Goal: Find contact information: Find contact information

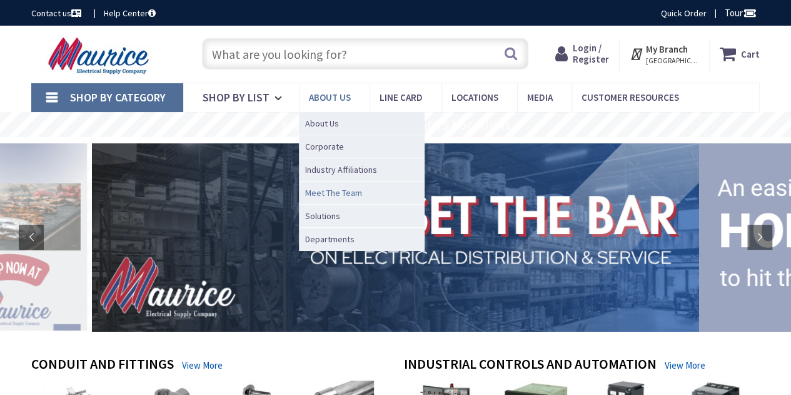
click at [335, 193] on span "Meet The Team" at bounding box center [333, 192] width 57 height 13
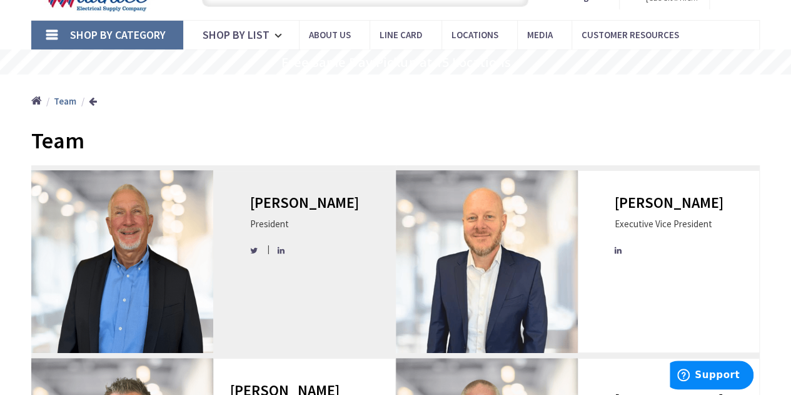
drag, startPoint x: 291, startPoint y: 248, endPoint x: 296, endPoint y: 251, distance: 6.8
click at [286, 251] on icon at bounding box center [282, 250] width 9 height 8
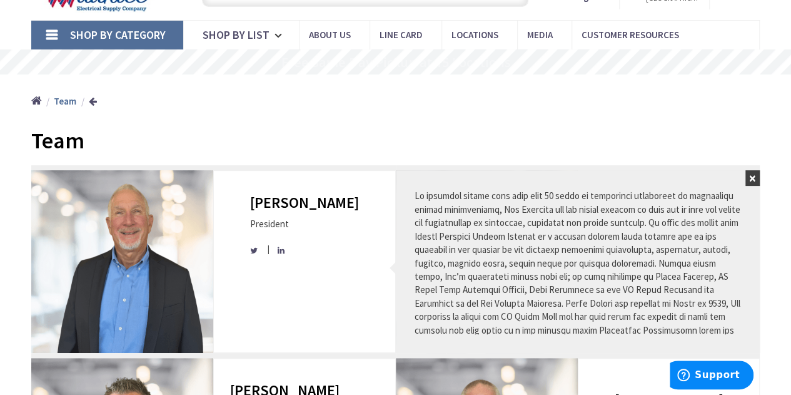
drag, startPoint x: 750, startPoint y: 179, endPoint x: 737, endPoint y: 187, distance: 15.1
click at [750, 179] on button "×" at bounding box center [752, 178] width 14 height 16
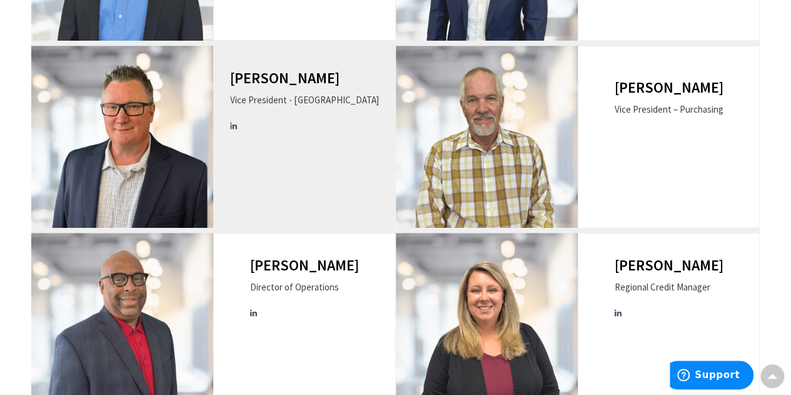
scroll to position [375, 0]
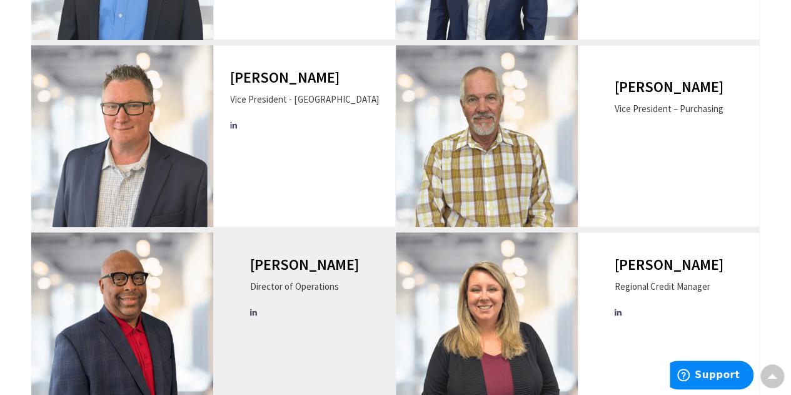
click at [259, 311] on icon at bounding box center [254, 312] width 9 height 8
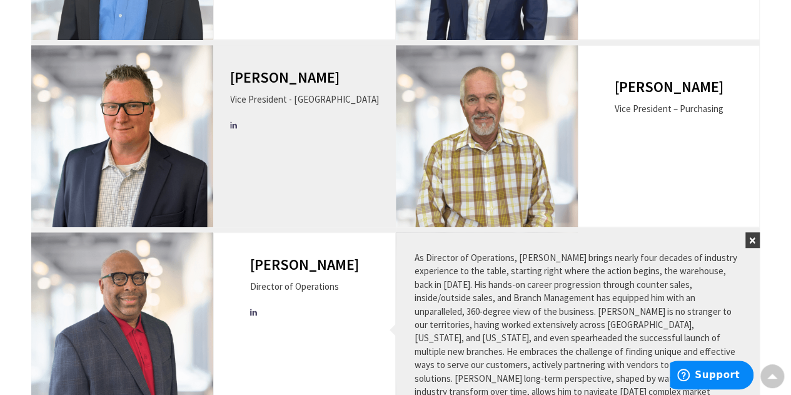
scroll to position [63, 0]
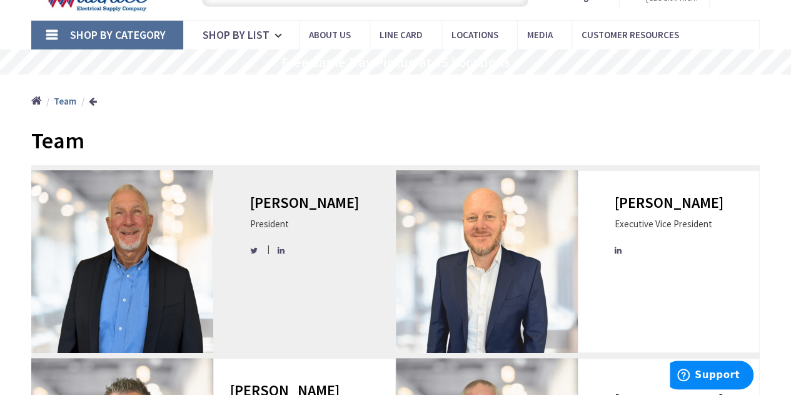
click at [293, 203] on h3 "Jim Facciolo" at bounding box center [304, 202] width 109 height 16
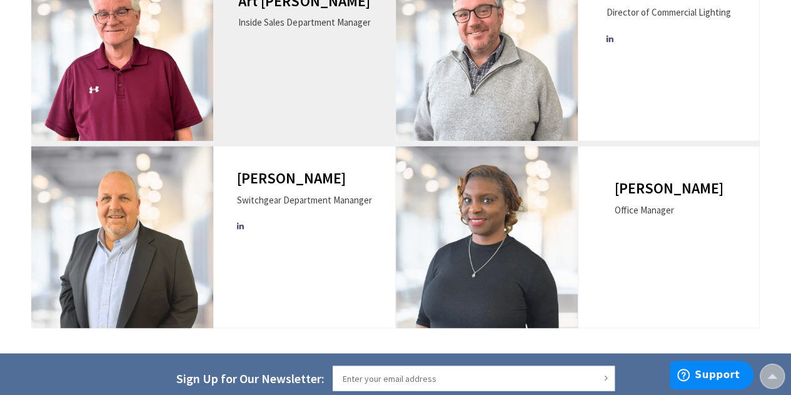
scroll to position [1273, 0]
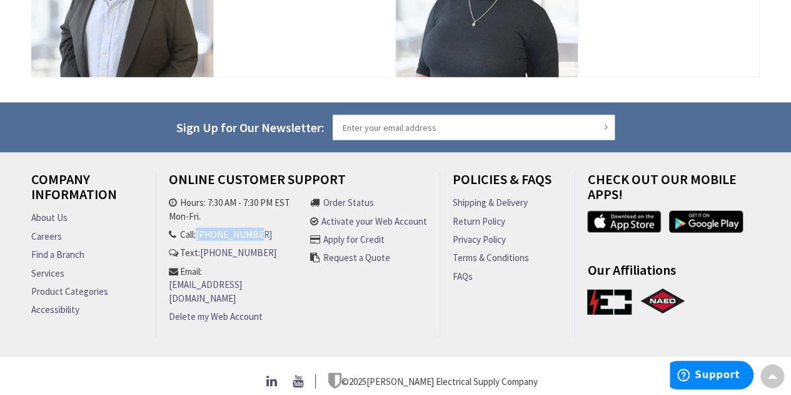
drag, startPoint x: 278, startPoint y: 231, endPoint x: 202, endPoint y: 232, distance: 76.3
click at [202, 232] on li "Call: [PHONE_NUMBER]" at bounding box center [236, 234] width 135 height 13
copy link "[PHONE_NUMBER]"
click at [44, 230] on link "Careers" at bounding box center [46, 236] width 31 height 13
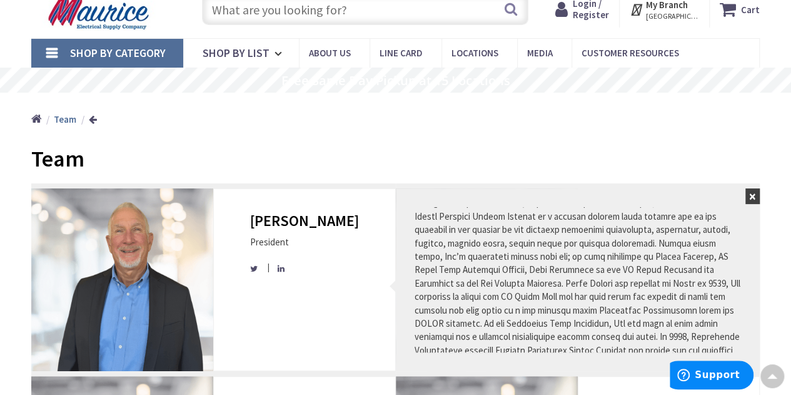
scroll to position [0, 0]
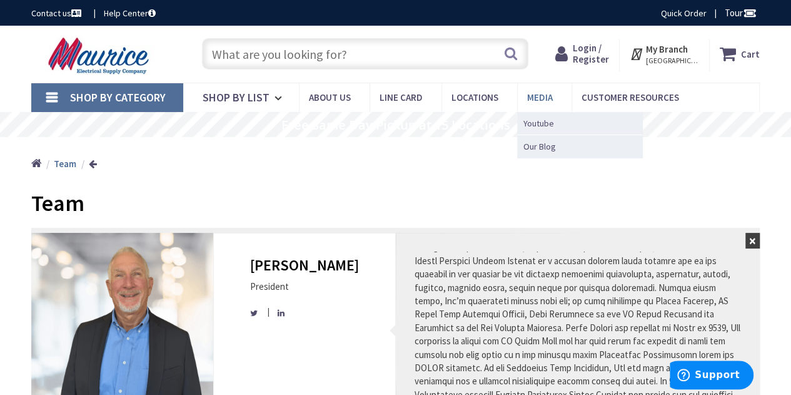
click at [541, 92] on span "Media" at bounding box center [540, 97] width 26 height 12
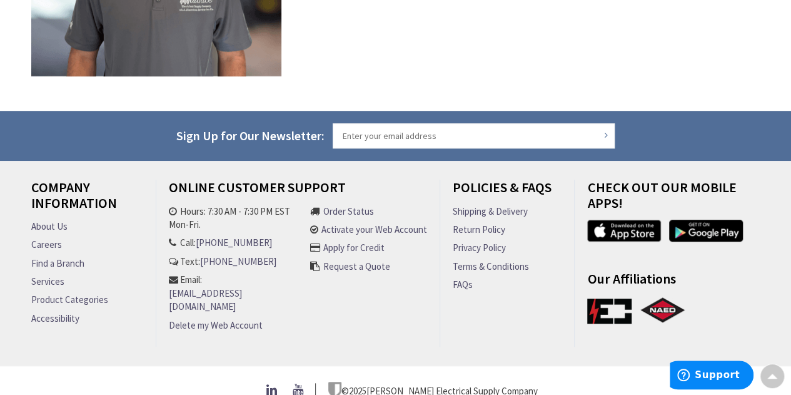
scroll to position [433, 0]
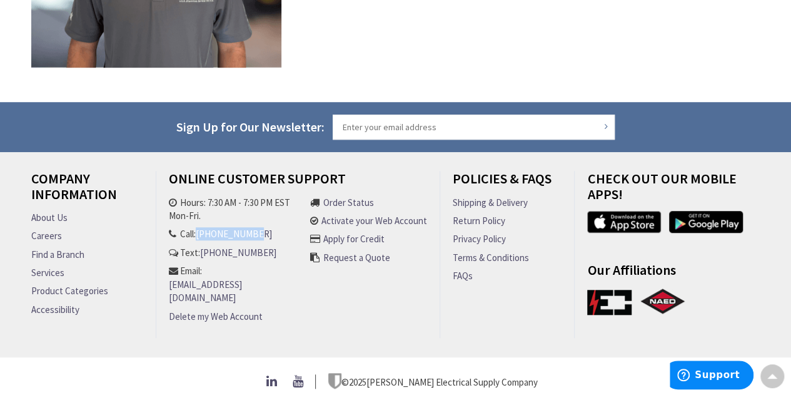
drag, startPoint x: 270, startPoint y: 233, endPoint x: 200, endPoint y: 233, distance: 70.0
click at [200, 233] on li "Call: [PHONE_NUMBER]" at bounding box center [236, 233] width 135 height 13
copy link "[PHONE_NUMBER]"
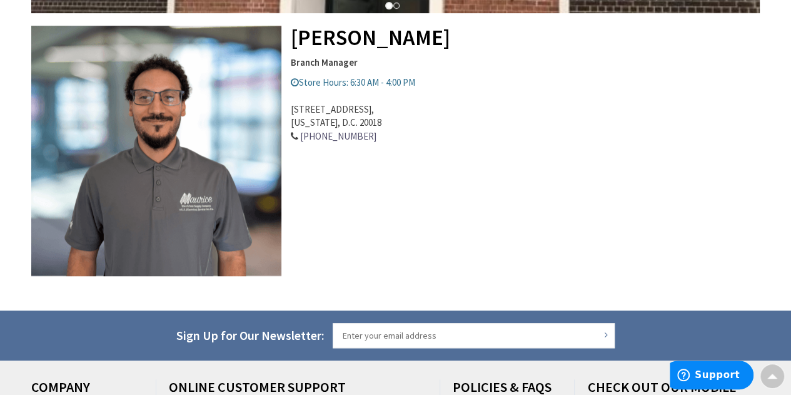
scroll to position [640, 0]
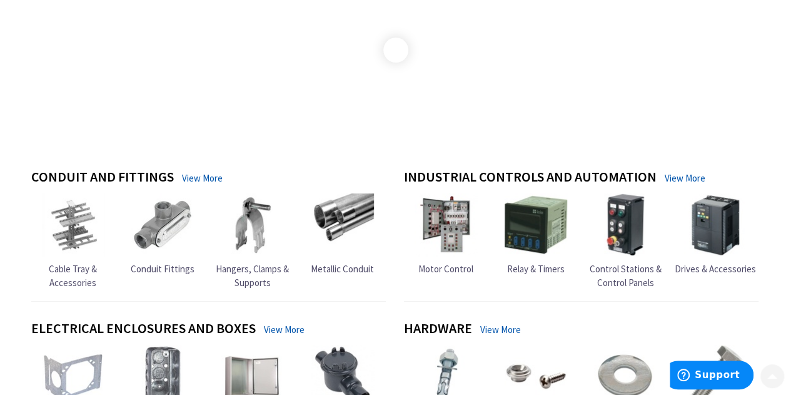
scroll to position [375, 0]
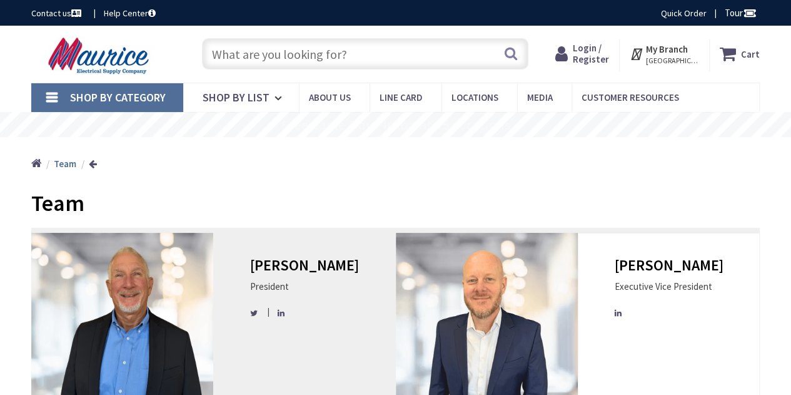
click at [308, 281] on div "President" at bounding box center [304, 286] width 109 height 13
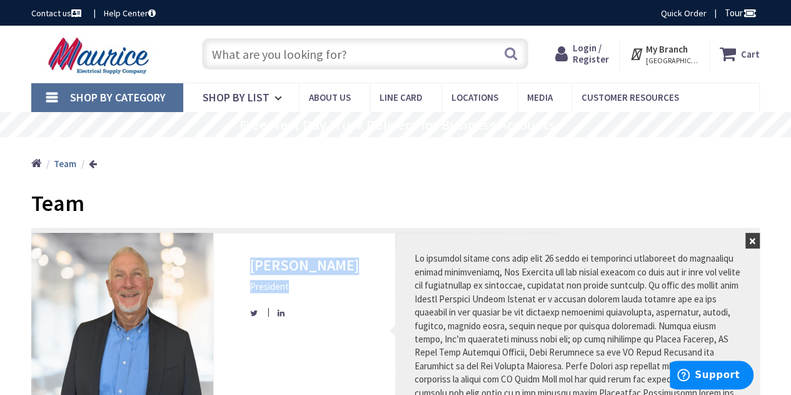
drag, startPoint x: 322, startPoint y: 285, endPoint x: 286, endPoint y: 171, distance: 119.5
click at [258, 275] on div "Jim Facciolo President" at bounding box center [304, 324] width 182 height 182
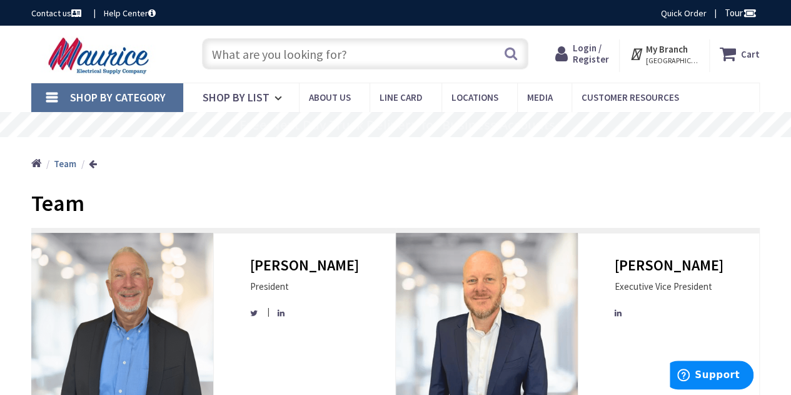
click at [508, 153] on div "Home Team" at bounding box center [395, 159] width 791 height 44
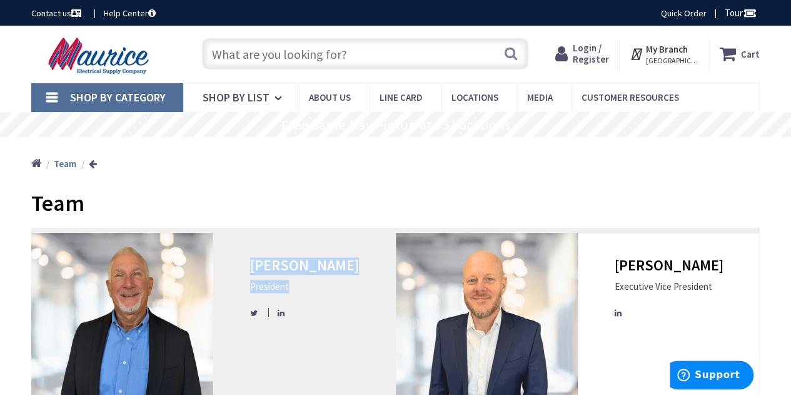
drag, startPoint x: 248, startPoint y: 286, endPoint x: 333, endPoint y: 280, distance: 85.3
click at [334, 286] on div "Jim Facciolo President" at bounding box center [304, 324] width 182 height 182
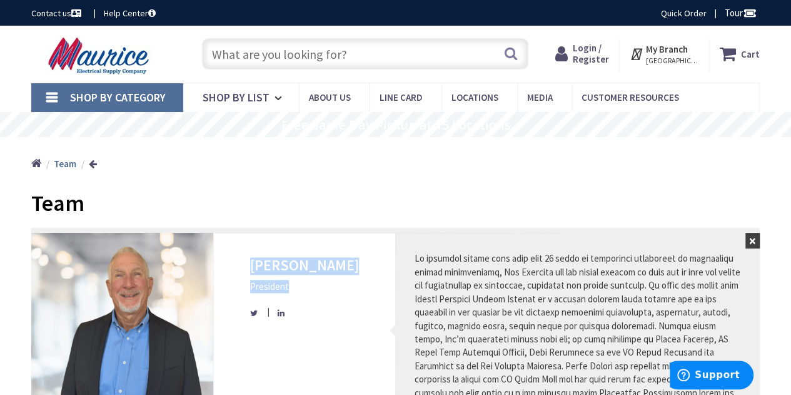
copy div "Jim Facciolo President"
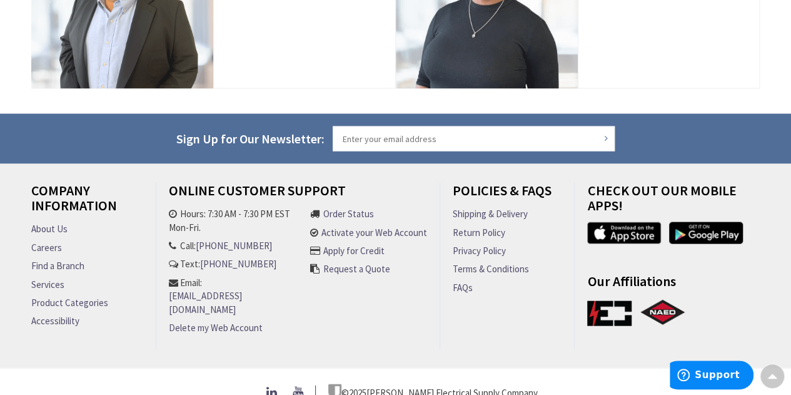
scroll to position [1273, 0]
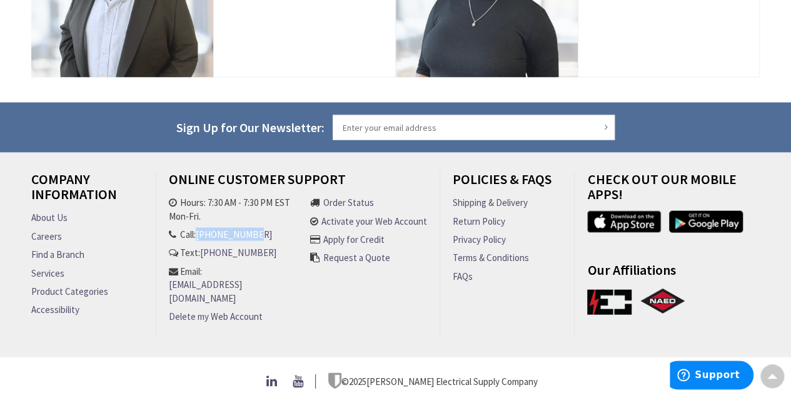
drag, startPoint x: 285, startPoint y: 230, endPoint x: 284, endPoint y: 272, distance: 41.9
click at [206, 233] on li "Call: [PHONE_NUMBER]" at bounding box center [236, 234] width 135 height 13
copy link "[PHONE_NUMBER]"
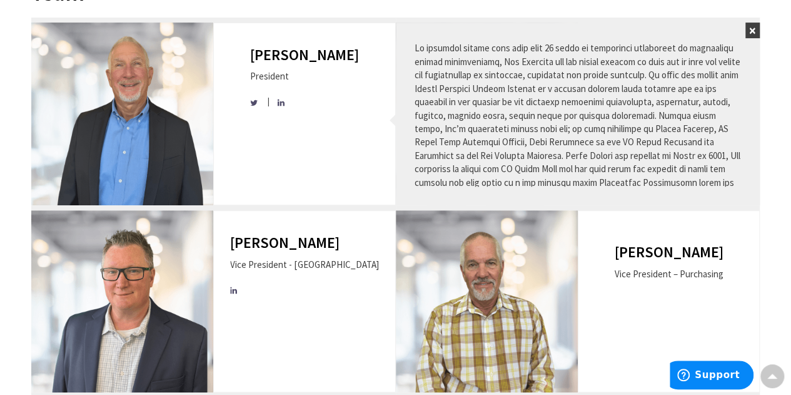
scroll to position [0, 0]
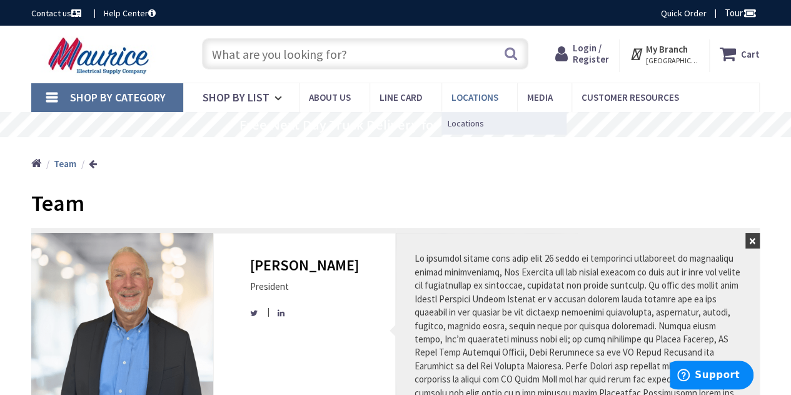
click at [472, 94] on span "Locations" at bounding box center [475, 97] width 47 height 12
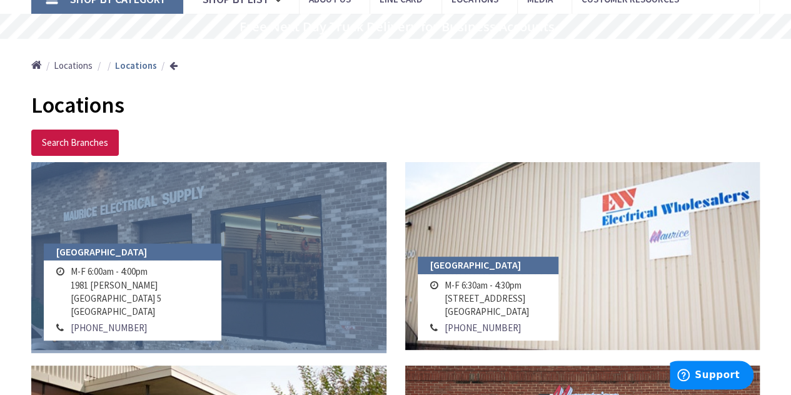
scroll to position [188, 0]
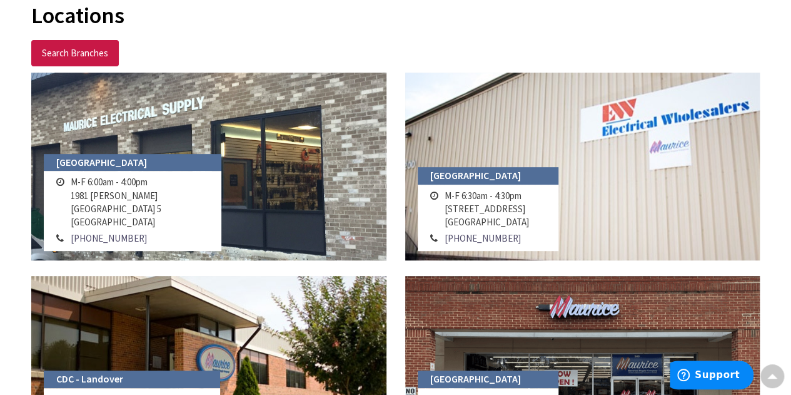
drag, startPoint x: 70, startPoint y: 209, endPoint x: 150, endPoint y: 230, distance: 82.7
click at [150, 230] on tbody "M-F 6:00am - 4:00pm [STREET_ADDRESS][PERSON_NAME] [PHONE_NUMBER]" at bounding box center [132, 210] width 159 height 72
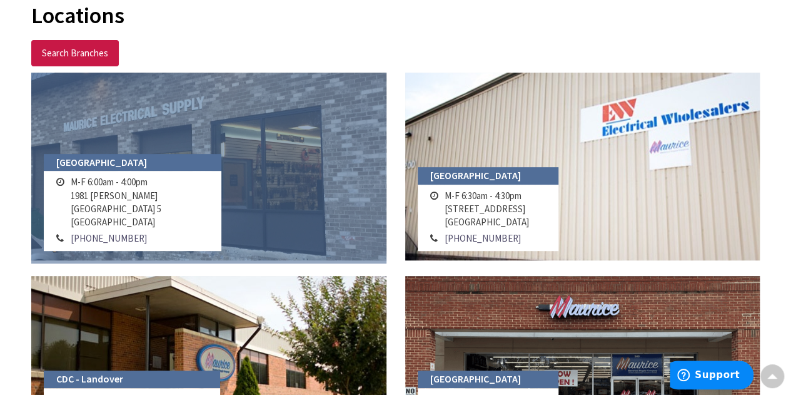
copy tbody "[STREET_ADDRESS][PERSON_NAME] [PHONE_NUMBER]"
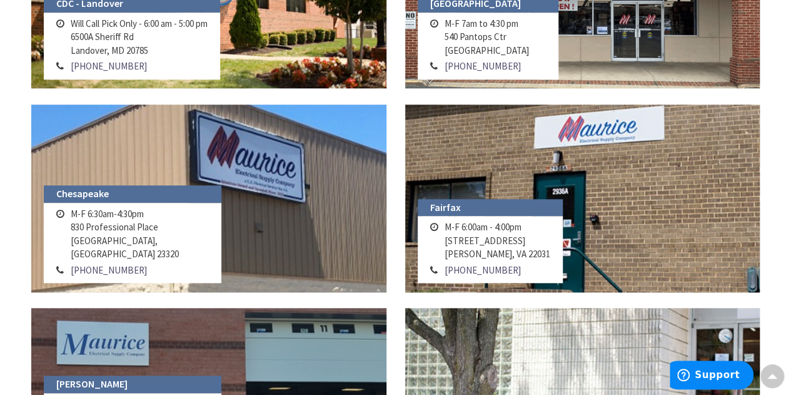
scroll to position [250, 0]
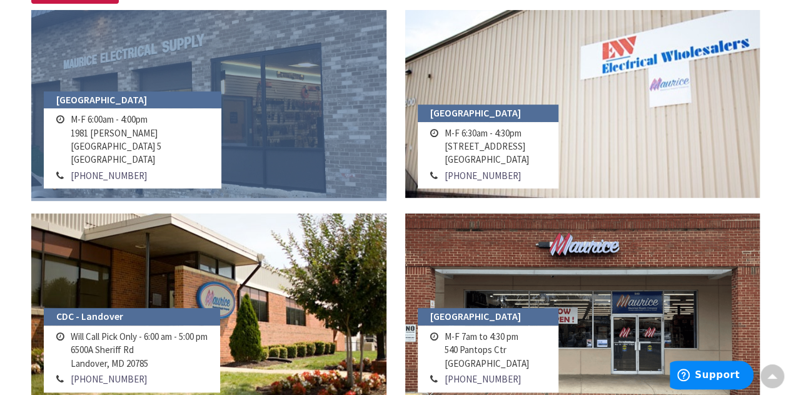
copy tbody "[STREET_ADDRESS][PERSON_NAME] [PHONE_NUMBER]"
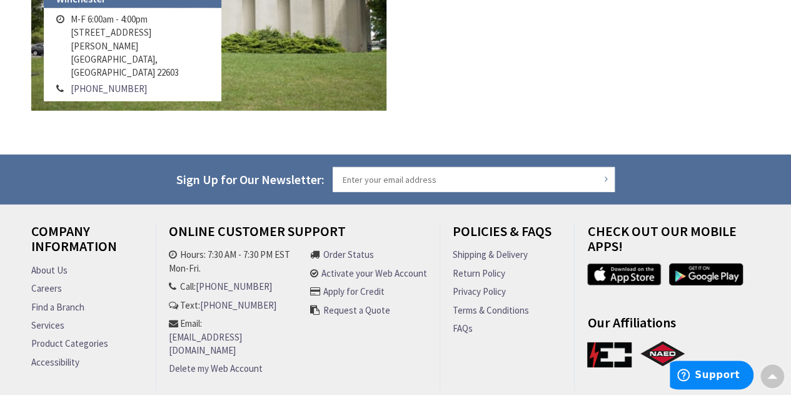
scroll to position [1814, 0]
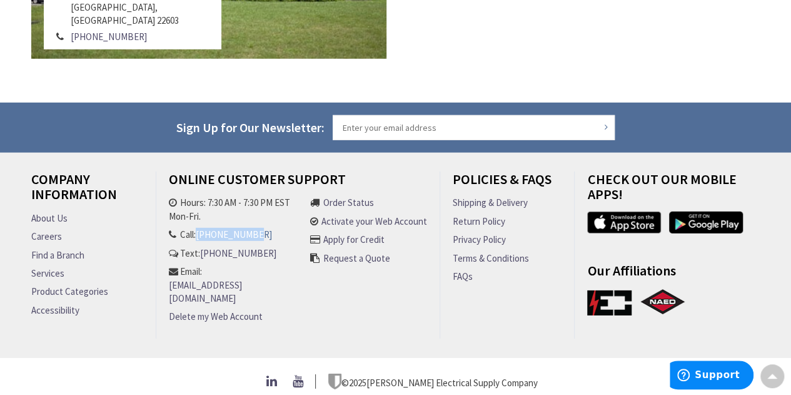
drag, startPoint x: 275, startPoint y: 233, endPoint x: 203, endPoint y: 232, distance: 72.5
click at [203, 232] on li "Call: [PHONE_NUMBER]" at bounding box center [236, 234] width 135 height 13
copy link "[PHONE_NUMBER]"
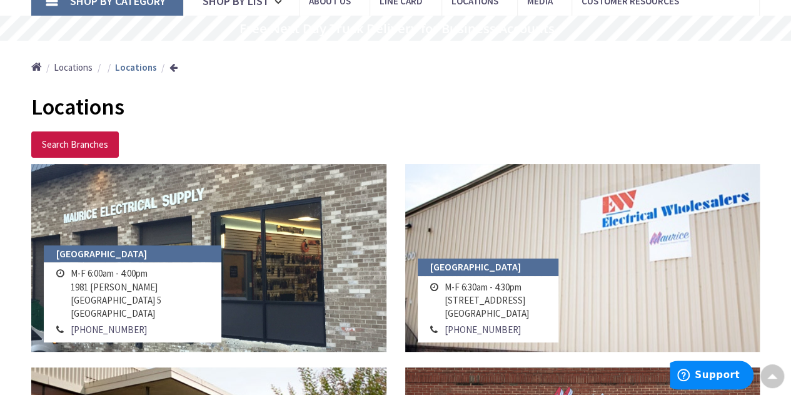
scroll to position [0, 0]
